Goal: Entertainment & Leisure: Consume media (video, audio)

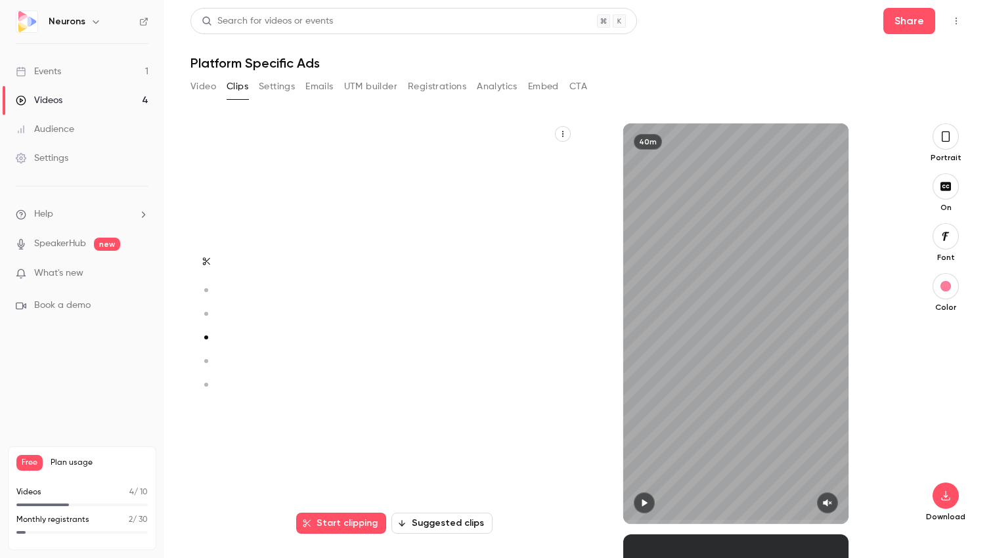
scroll to position [1234, 0]
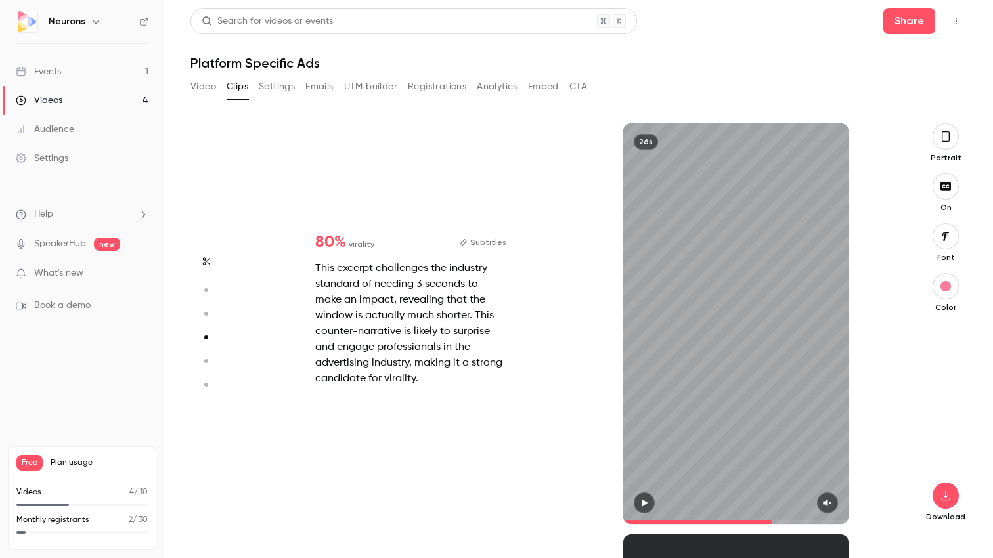
click at [485, 282] on div "This excerpt challenges the industry standard of needing 3 seconds to make an i…" at bounding box center [410, 324] width 191 height 126
type input "*"
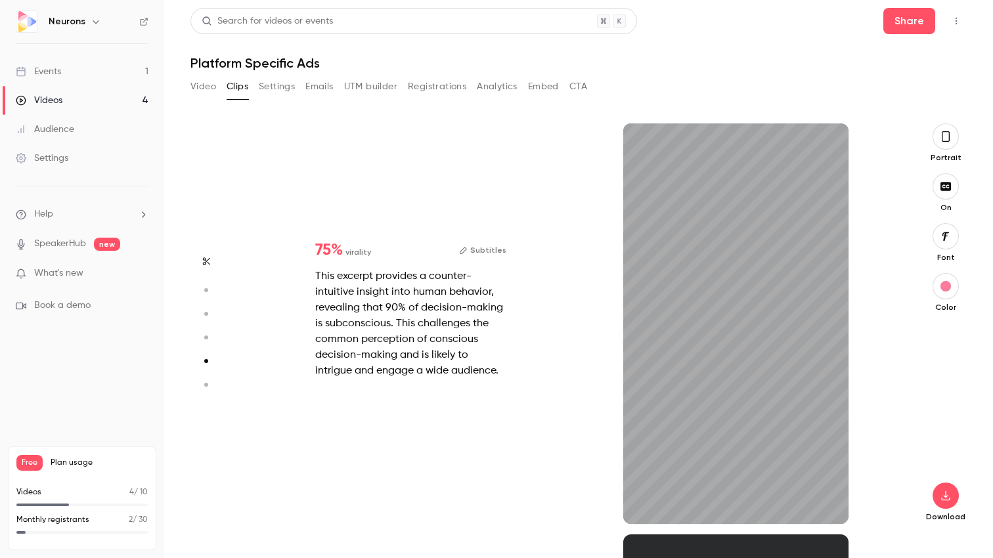
scroll to position [1645, 0]
type input "****"
click at [407, 323] on div "This excerpt provides a counter-intuitive insight into human behavior, revealin…" at bounding box center [410, 324] width 191 height 110
click at [806, 58] on h1 "Platform Specific Ads" at bounding box center [579, 63] width 776 height 16
click at [195, 88] on button "Video" at bounding box center [204, 86] width 26 height 21
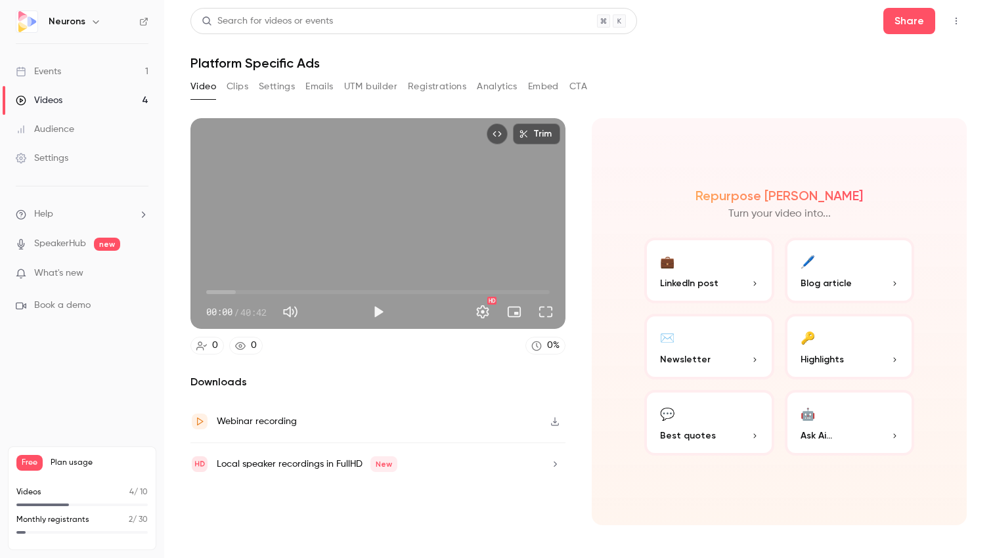
click at [248, 88] on button "Clips" at bounding box center [238, 86] width 22 height 21
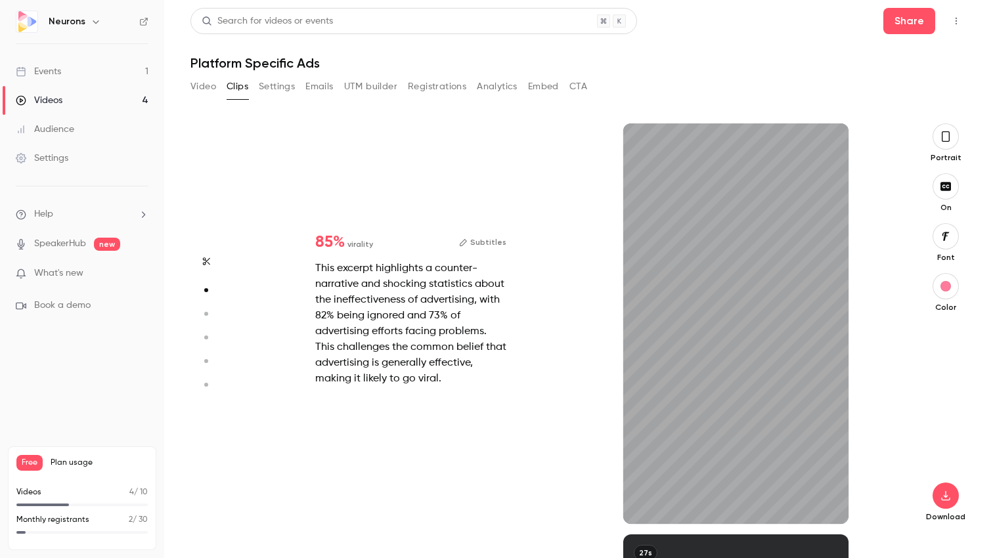
type input "*"
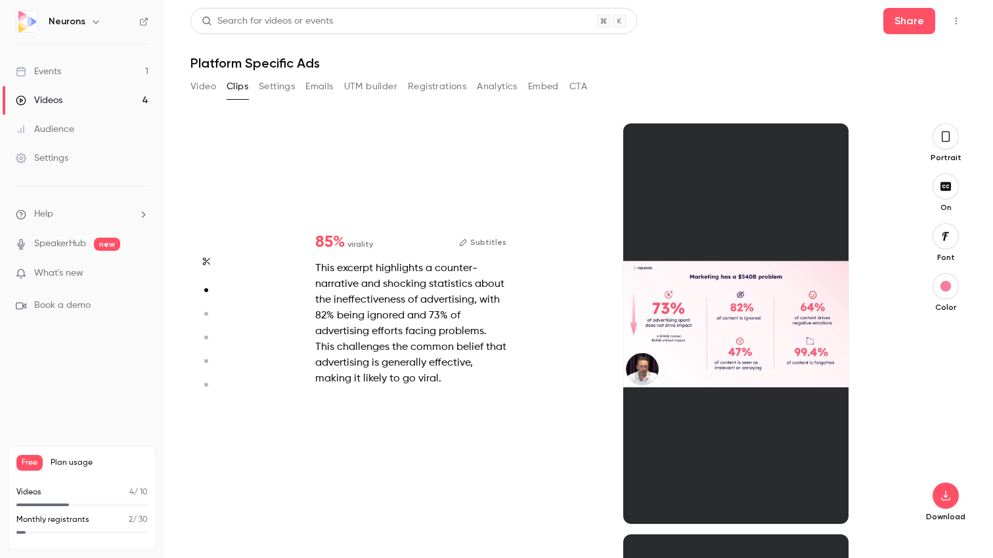
scroll to position [411, 0]
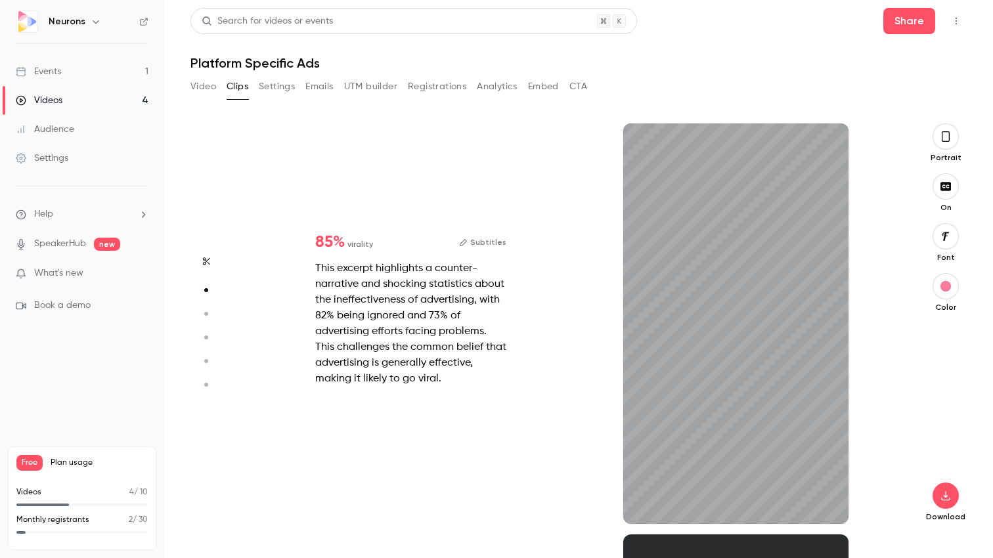
type input "*"
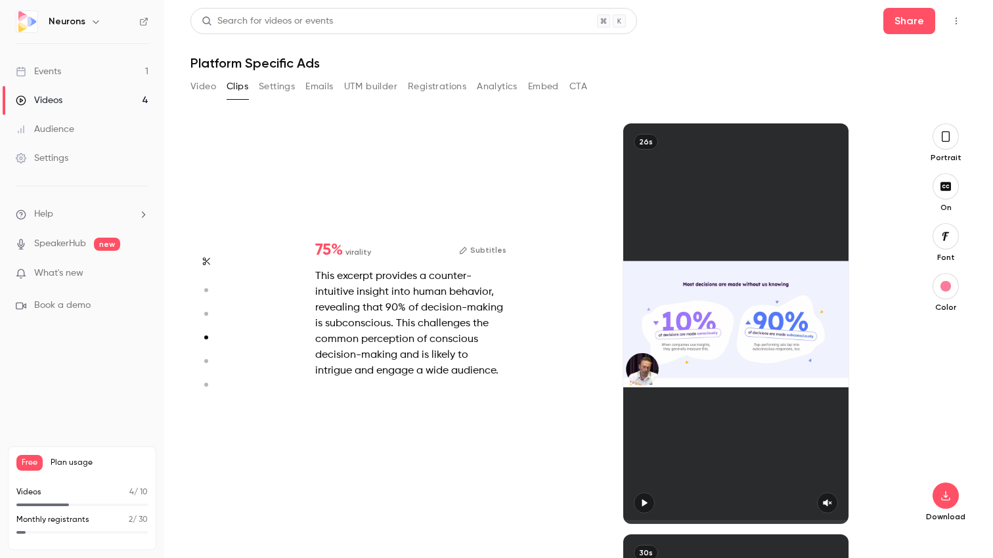
type input "*"
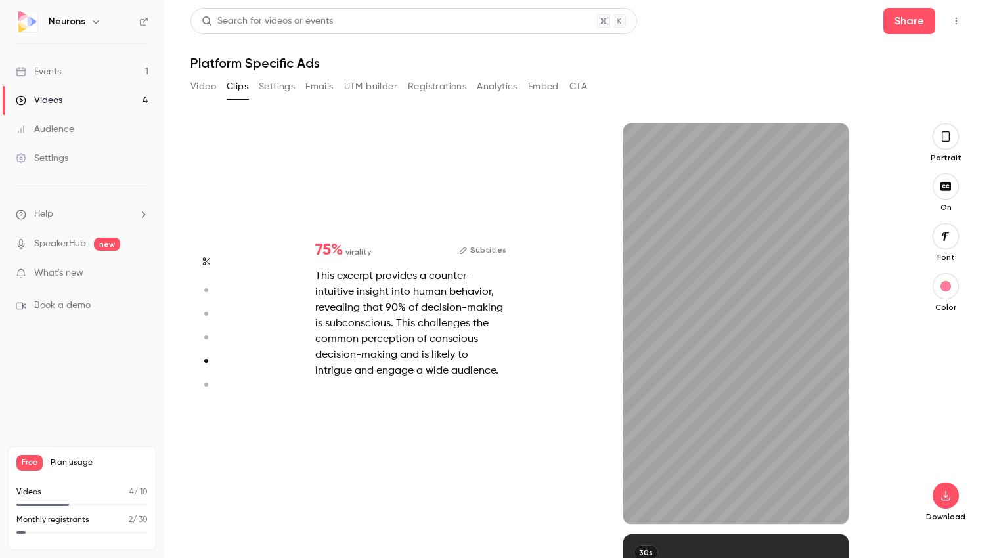
scroll to position [1645, 0]
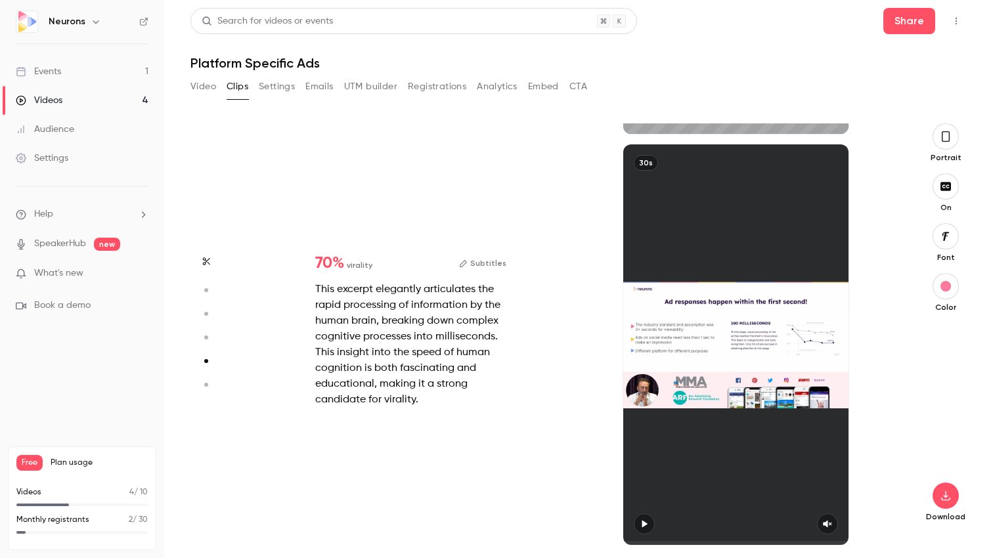
type input "*"
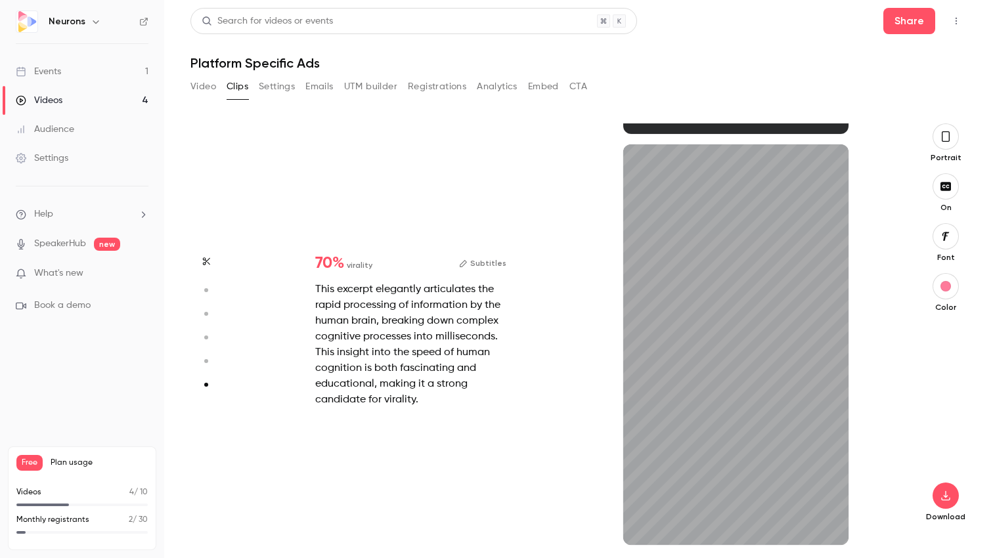
scroll to position [2035, 0]
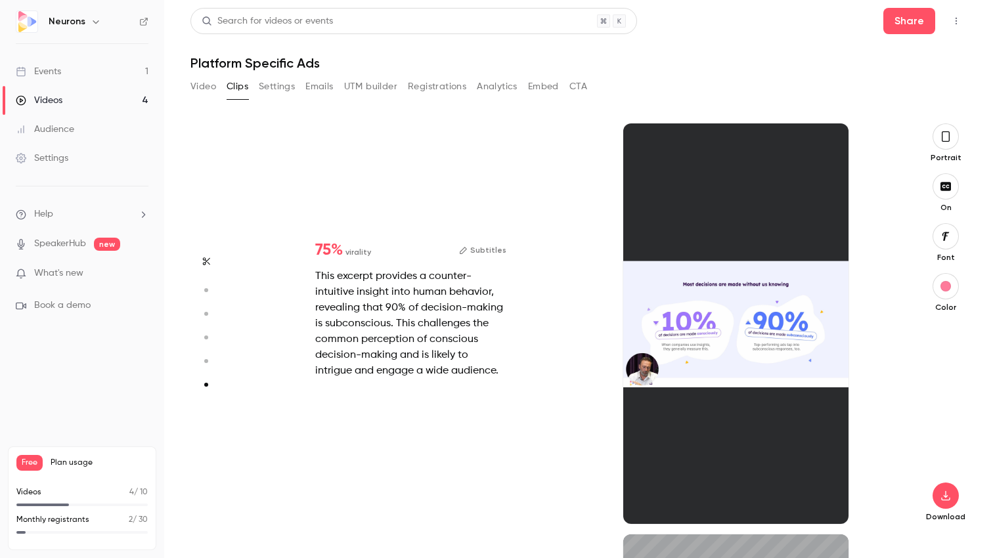
type input "*"
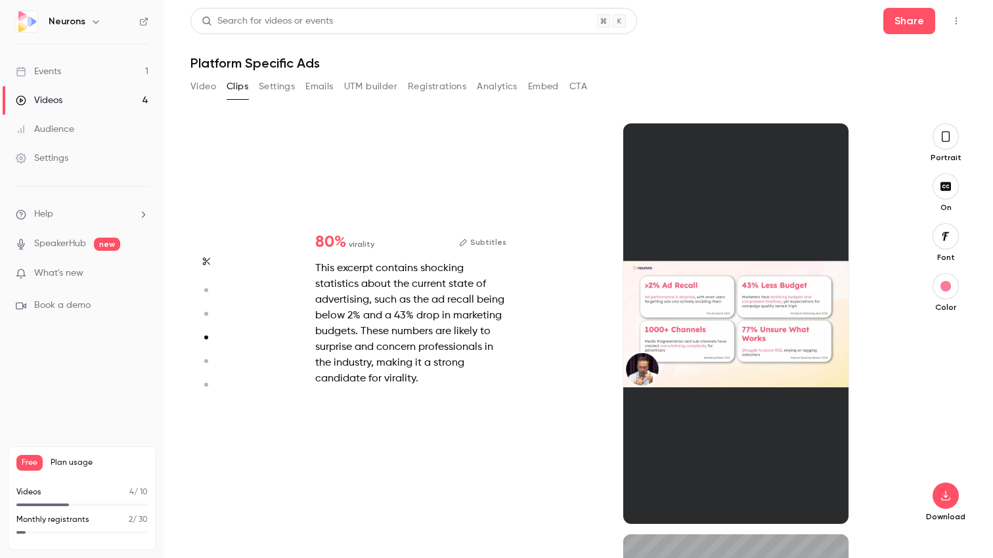
type input "*"
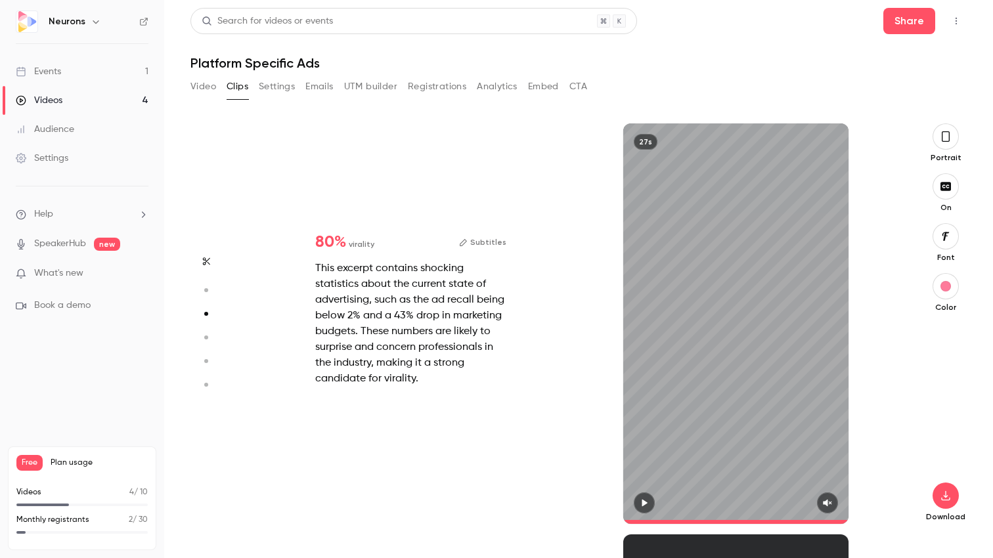
type input "****"
click at [216, 86] on div "Video Clips Settings Emails UTM builder Registrations Analytics Embed CTA" at bounding box center [389, 86] width 397 height 21
click at [205, 83] on button "Video" at bounding box center [204, 86] width 26 height 21
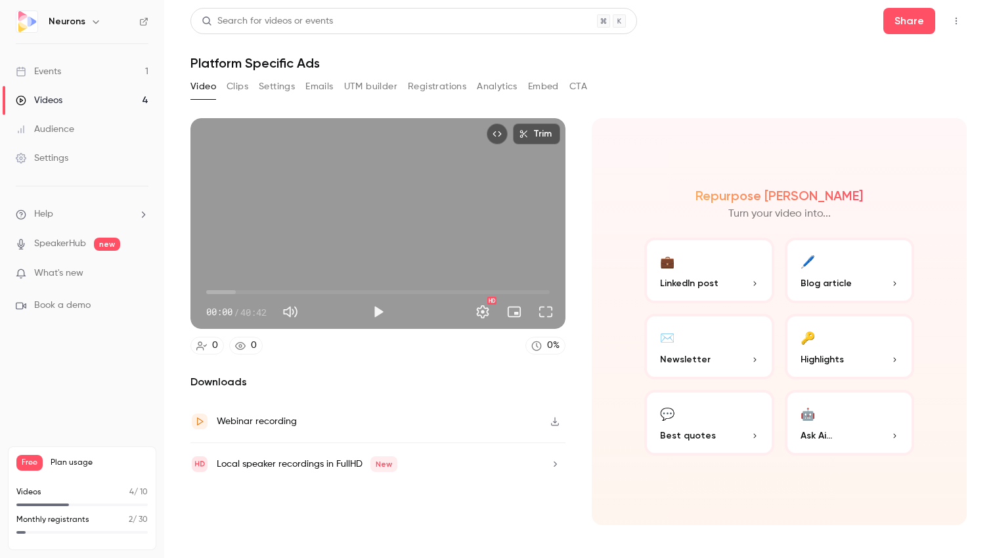
click at [240, 84] on button "Clips" at bounding box center [238, 86] width 22 height 21
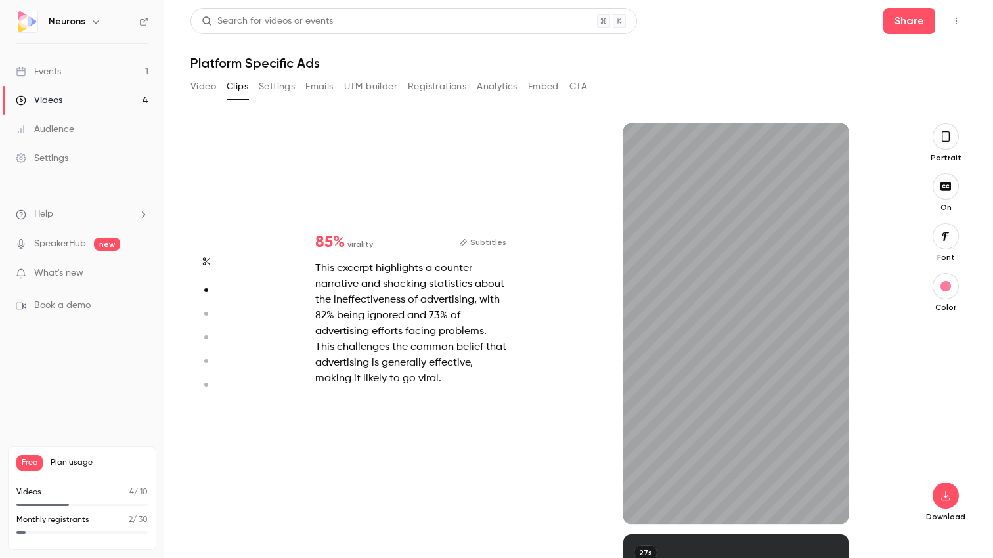
scroll to position [411, 0]
click at [949, 288] on div "button" at bounding box center [946, 286] width 11 height 11
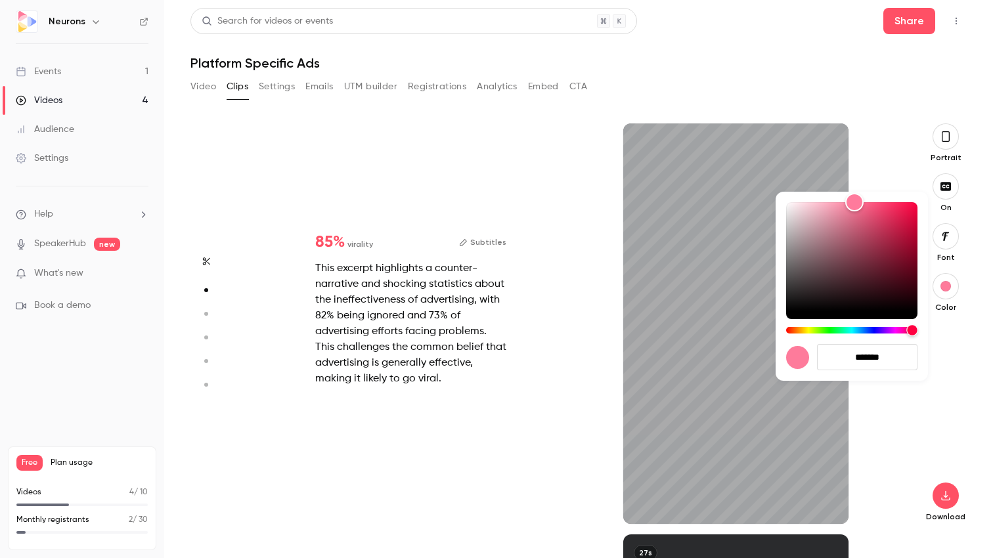
click at [868, 328] on div "Hue" at bounding box center [851, 330] width 131 height 7
type input "****"
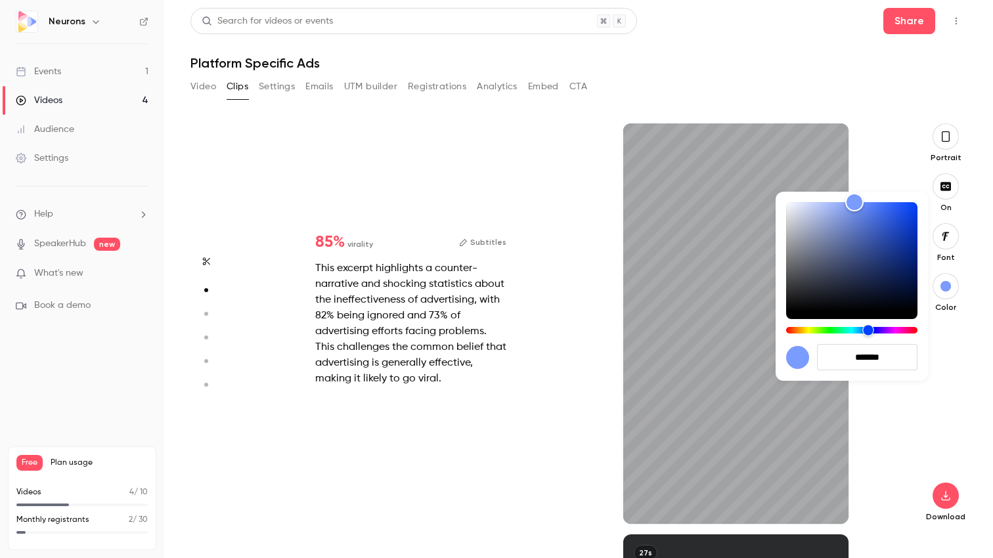
type input "*******"
click at [879, 328] on div "Hue" at bounding box center [851, 330] width 131 height 7
type input "****"
type input "*******"
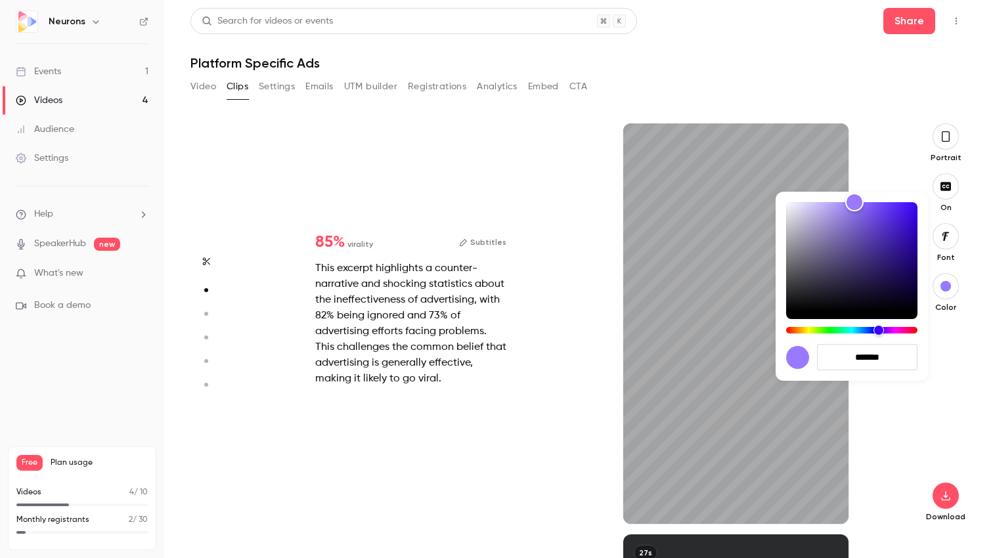
click at [918, 409] on div at bounding box center [496, 279] width 993 height 558
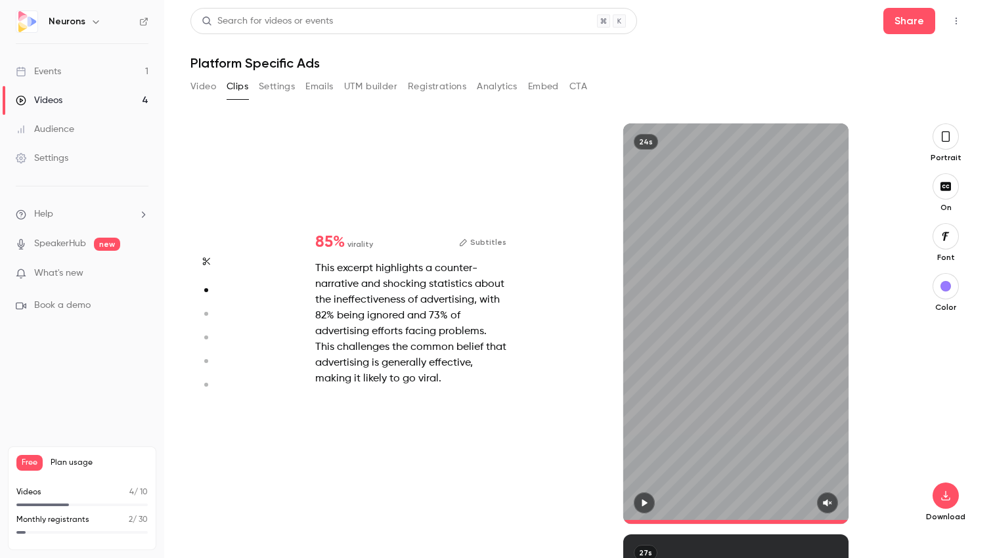
type input "****"
click at [210, 85] on button "Video" at bounding box center [204, 86] width 26 height 21
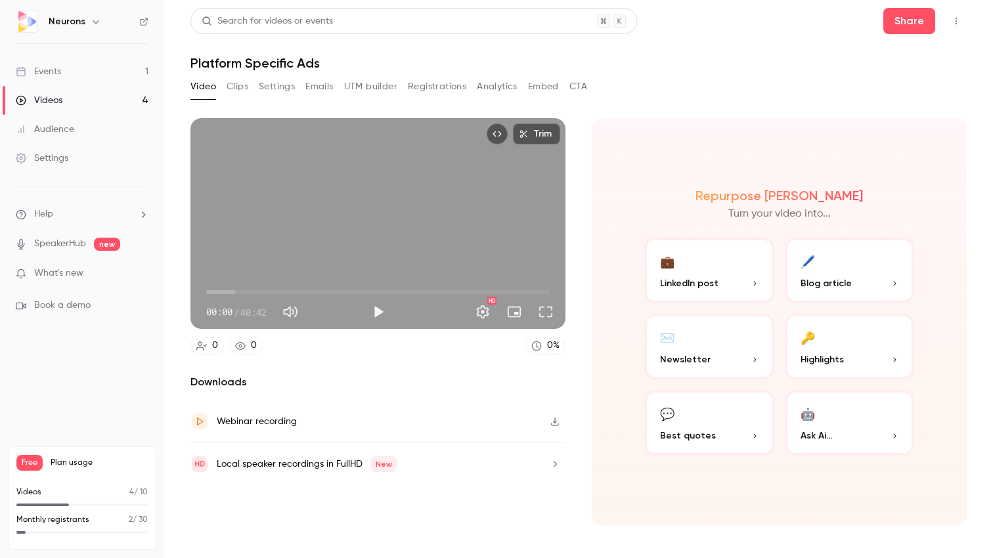
click at [238, 83] on button "Clips" at bounding box center [238, 86] width 22 height 21
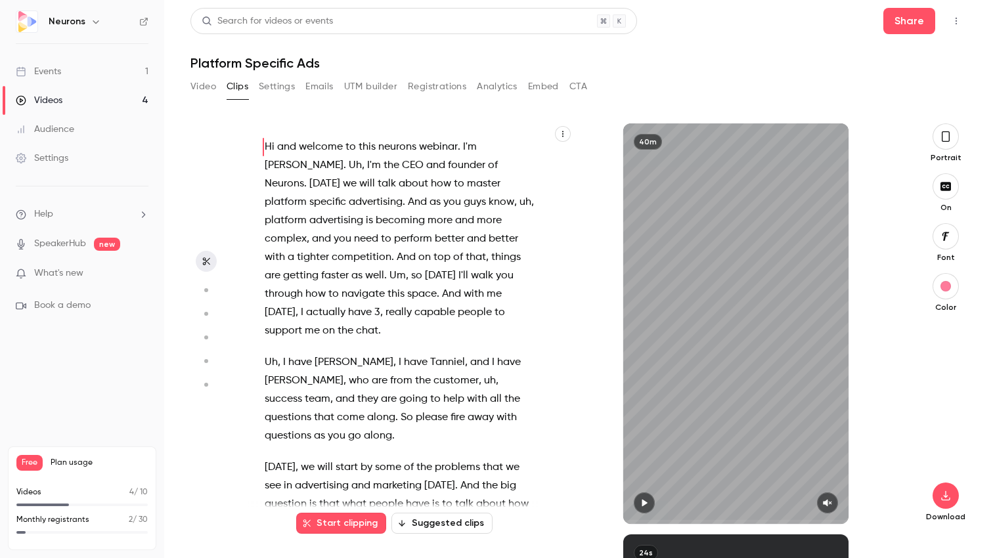
click at [949, 289] on div "button" at bounding box center [946, 286] width 11 height 11
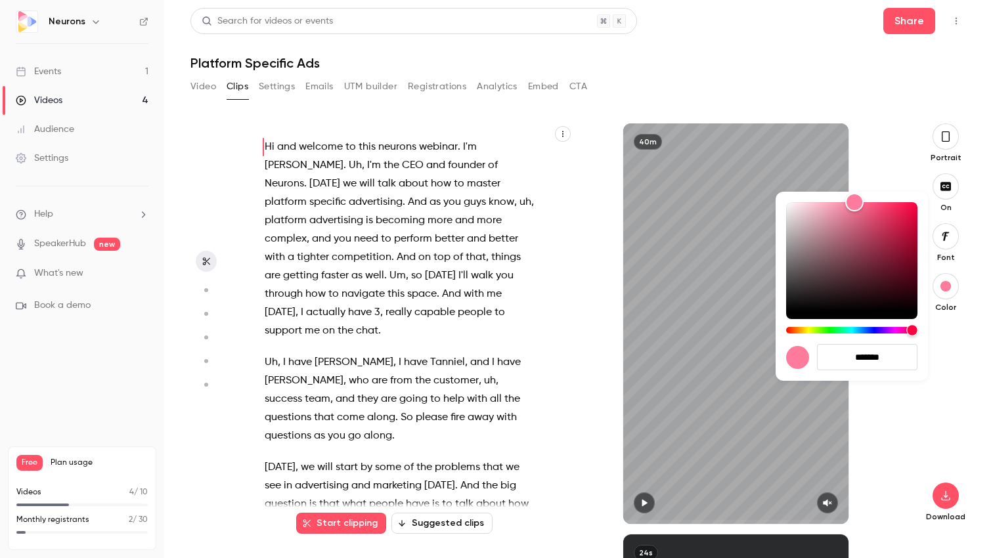
click at [868, 328] on div "Hue" at bounding box center [851, 330] width 131 height 7
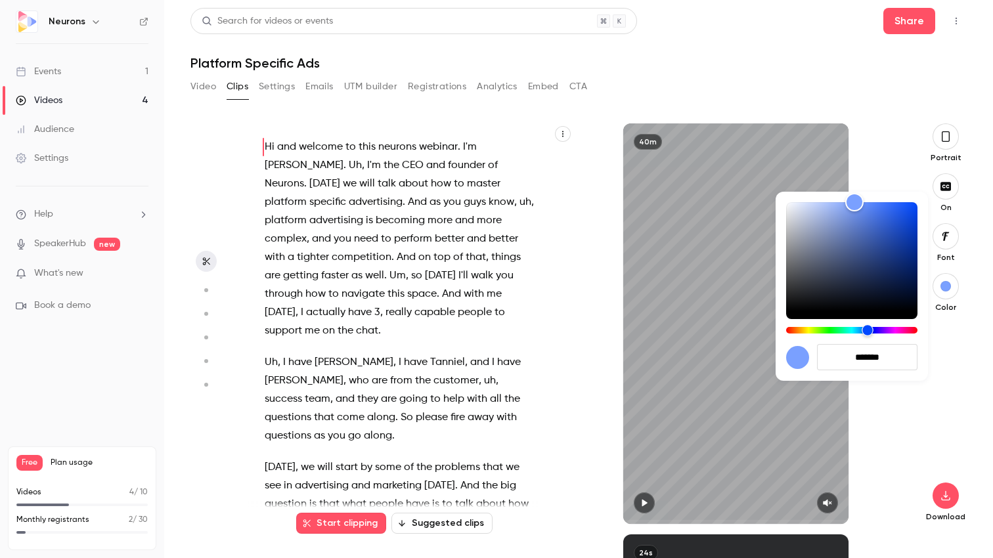
type input "*******"
click at [878, 159] on div at bounding box center [496, 279] width 993 height 558
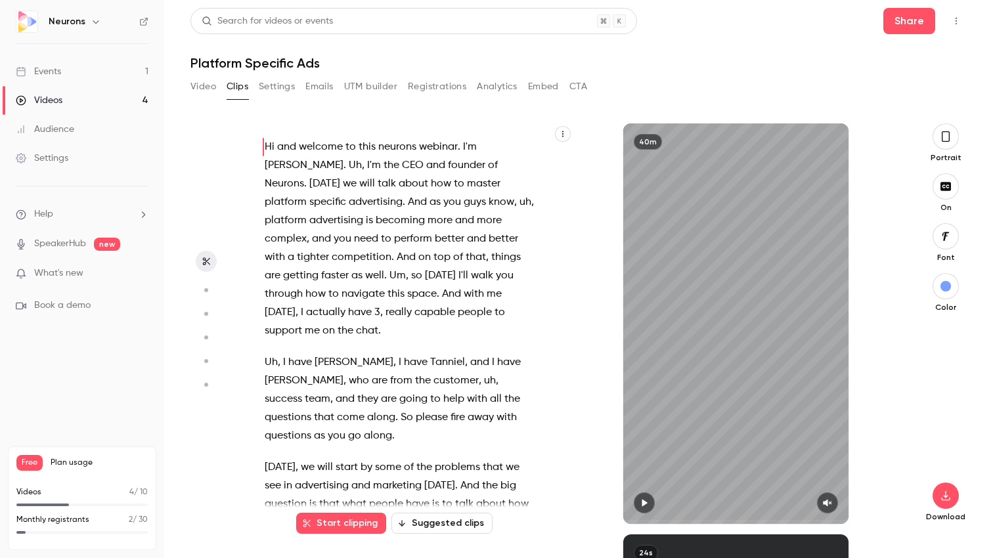
click at [940, 282] on button "button" at bounding box center [946, 286] width 26 height 26
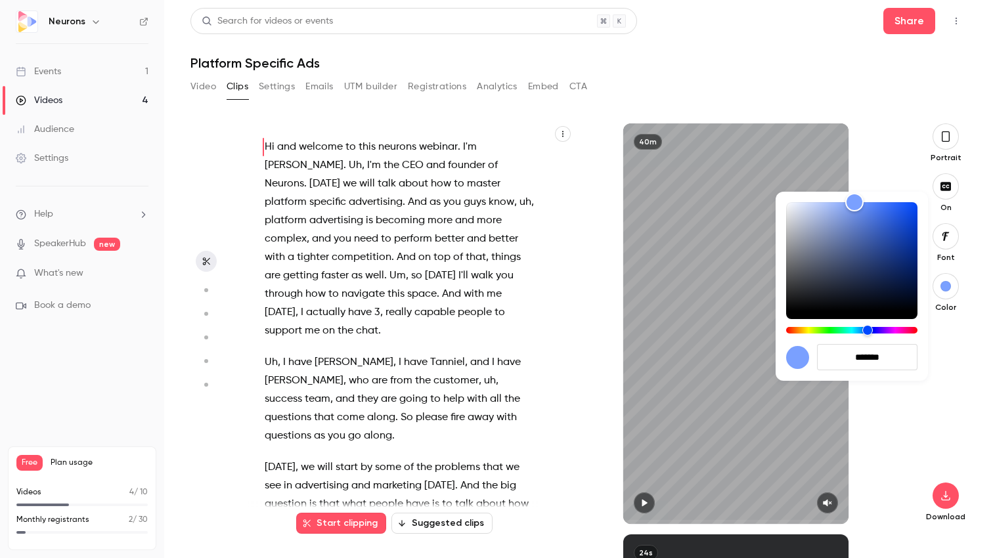
click at [876, 146] on div at bounding box center [496, 279] width 993 height 558
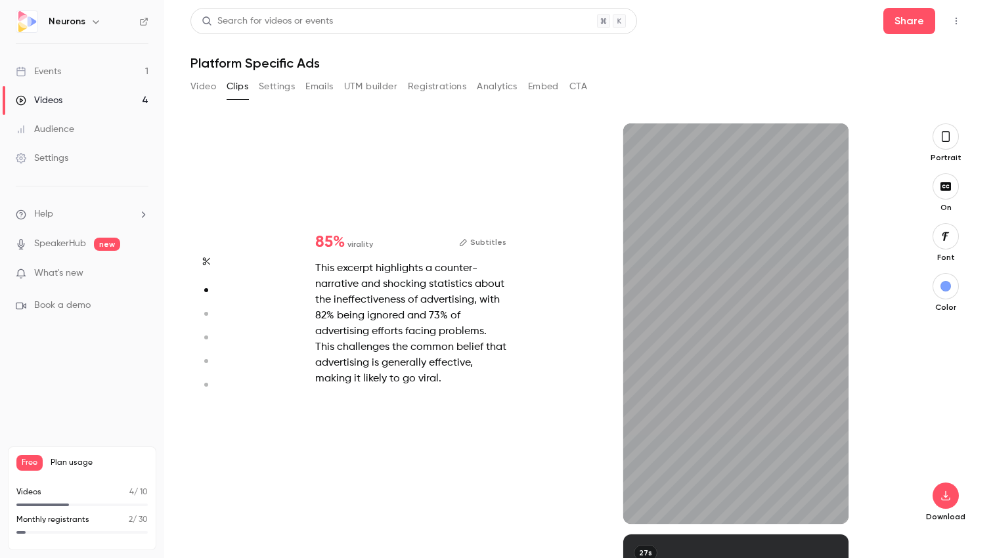
type input "*"
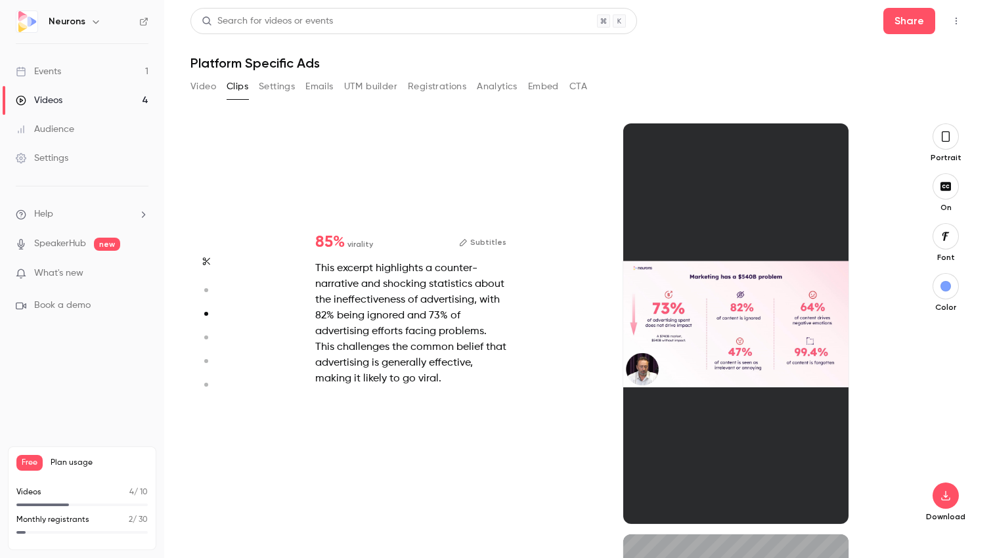
type input "*"
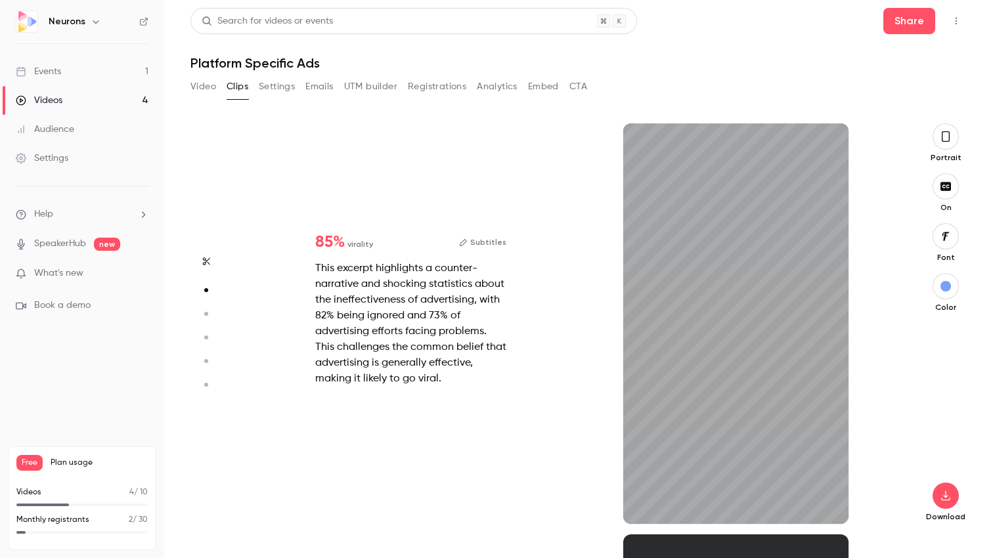
type input "*"
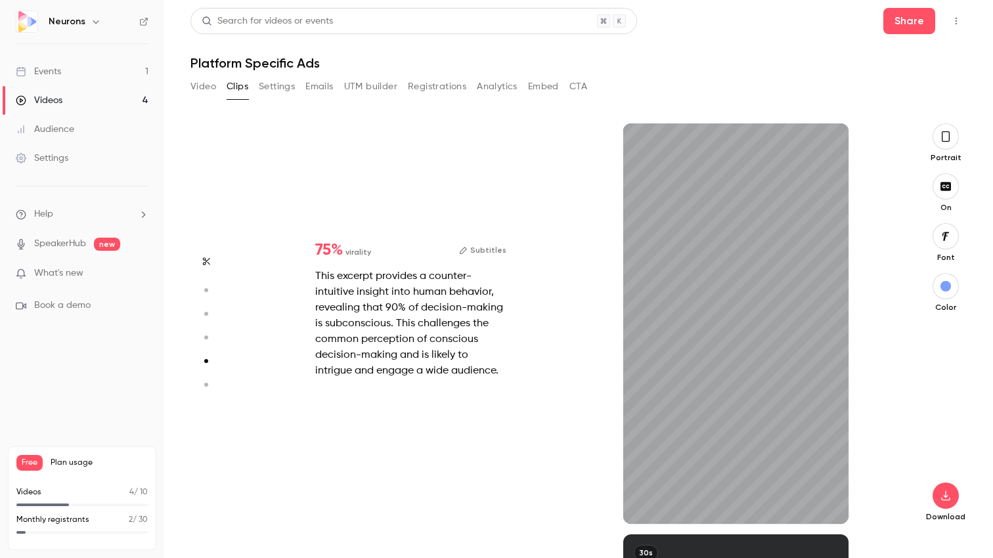
scroll to position [1645, 0]
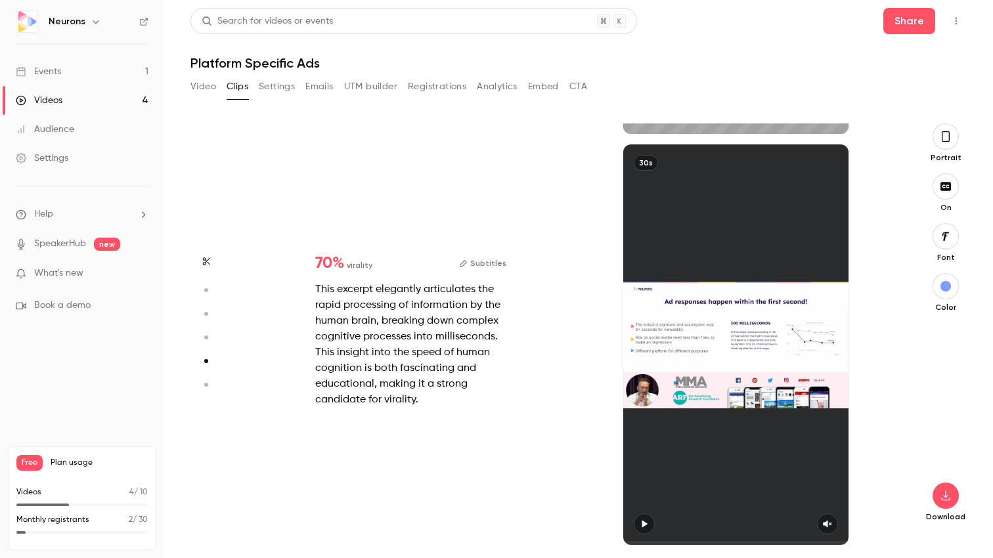
type input "*"
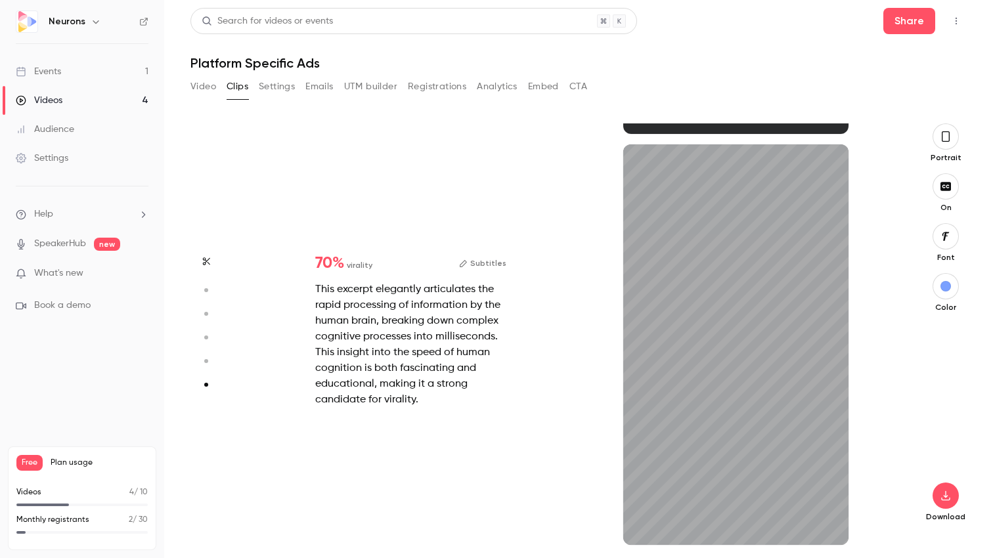
scroll to position [2035, 0]
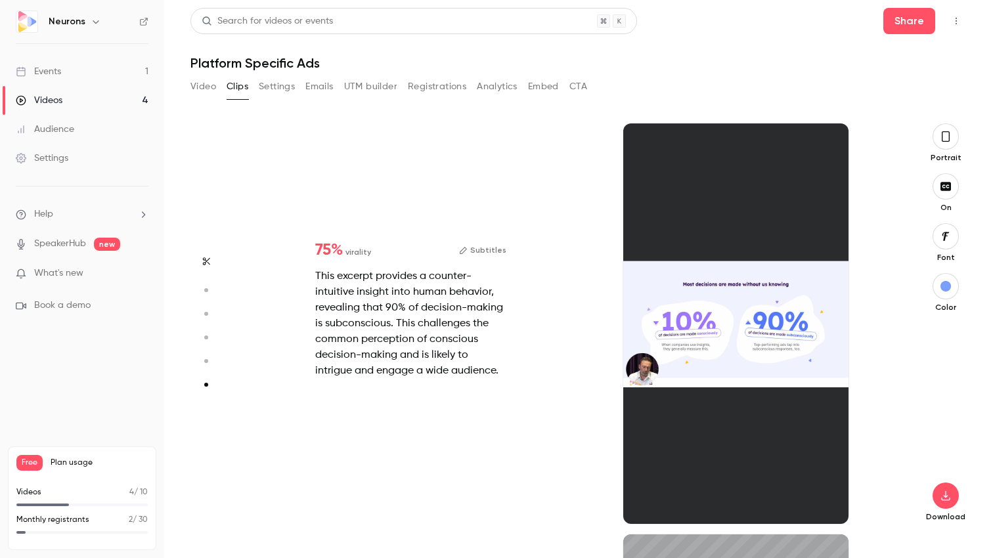
type input "*"
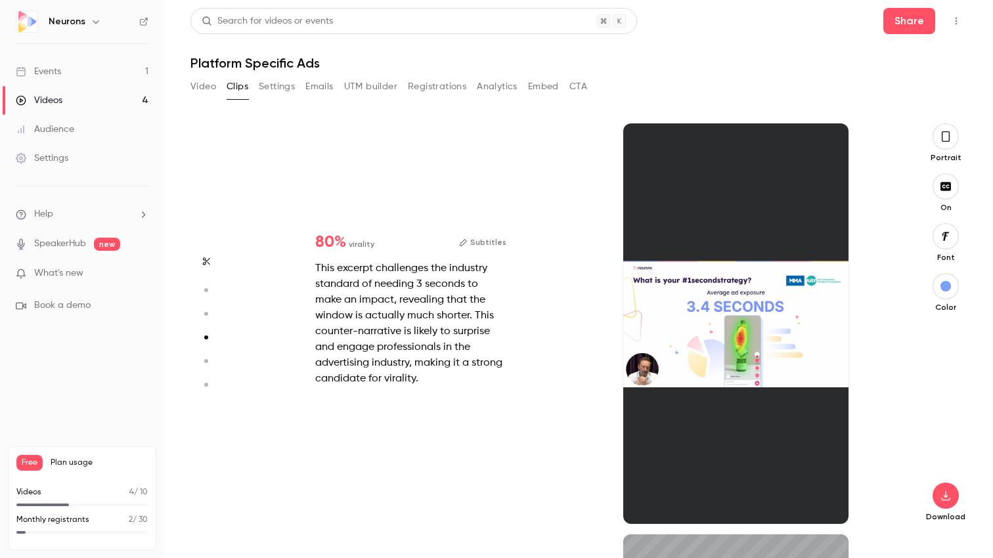
scroll to position [1234, 0]
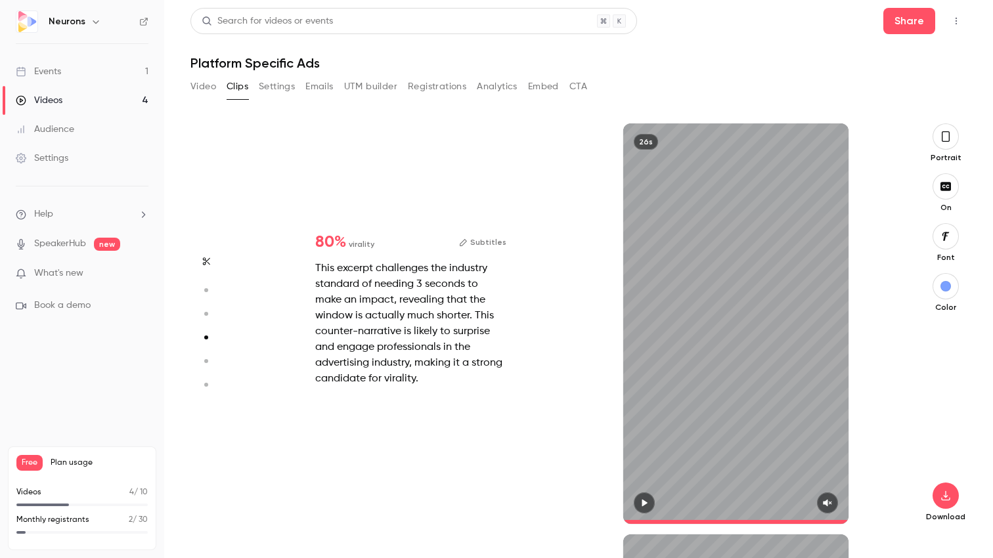
type input "**"
